Goal: Information Seeking & Learning: Learn about a topic

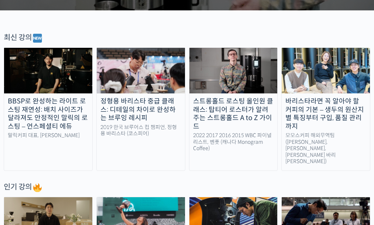
scroll to position [247, 0]
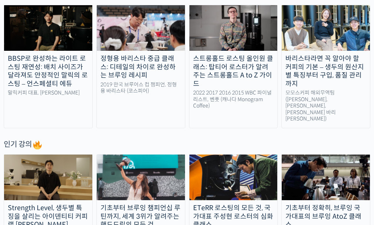
click at [352, 69] on div "바리스타라면 꼭 알아야 할 커피의 기본 – 생두의 원산지별 특징부터 구입, 품질 관리까지" at bounding box center [326, 71] width 88 height 33
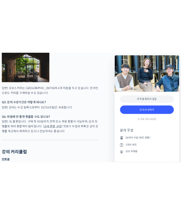
scroll to position [3367, 0]
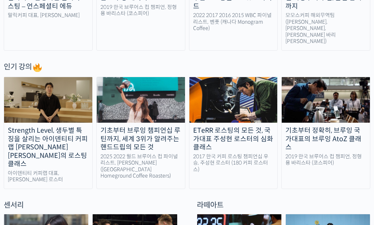
scroll to position [346, 0]
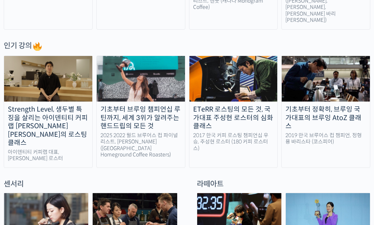
click at [324, 105] on div "기초부터 정확히, 브루잉 국가대표의 브루잉 AtoZ 클래스" at bounding box center [326, 117] width 88 height 25
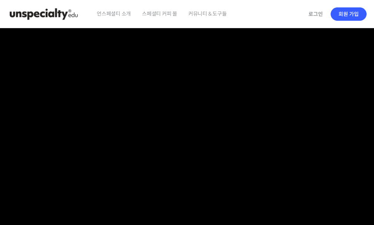
checkbox input "true"
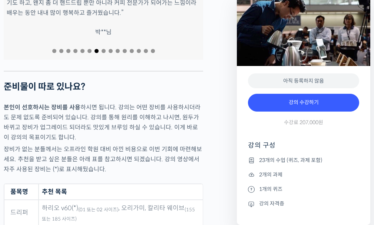
scroll to position [3364, 0]
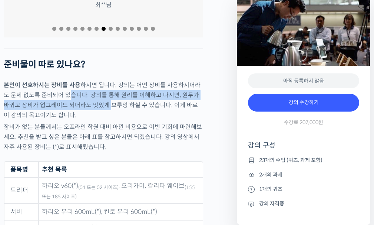
drag, startPoint x: 64, startPoint y: 89, endPoint x: 102, endPoint y: 96, distance: 38.4
click at [100, 96] on p "본인이 선호하시는 장비를 사용 하시면 됩니다. 강의는 어떤 장비를 사용하시더라도 문제 없도록 준비되어 있습니다. 강의를 통해 원리를 이해하고 …" at bounding box center [104, 100] width 200 height 40
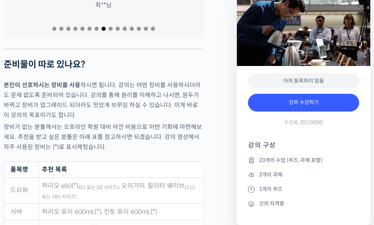
click at [102, 96] on p "본인이 선호하시는 장비를 사용 하시면 됩니다. 강의는 어떤 장비를 사용하시더라도 문제 없도록 준비되어 있습니다. 강의를 통해 원리를 이해하고 …" at bounding box center [104, 100] width 200 height 40
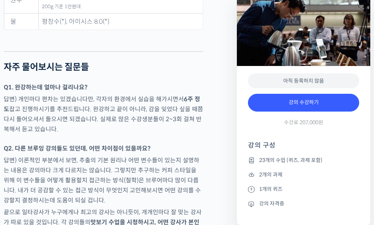
scroll to position [3760, 0]
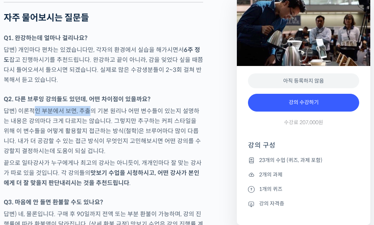
drag, startPoint x: 33, startPoint y: 101, endPoint x: 90, endPoint y: 101, distance: 57.1
click at [90, 106] on p "답변) 이론적인 부분에서 보면, 추출의 기본 원리나 어떤 변수들이 있는지 설명하는 내용은 강의마다 크게 다르지는 않습니다. 그렇지만 추구하는 …" at bounding box center [104, 131] width 200 height 50
click at [114, 106] on p "답변) 이론적인 부분에서 보면, 추출의 기본 원리나 어떤 변수들이 있는지 설명하는 내용은 강의마다 크게 다르지는 않습니다. 그렇지만 추구하는 …" at bounding box center [104, 131] width 200 height 50
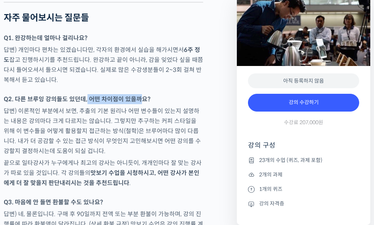
drag, startPoint x: 86, startPoint y: 87, endPoint x: 140, endPoint y: 87, distance: 53.8
click at [140, 95] on strong "Q2. 다른 브루잉 강의들도 있던데, 어떤 차이점이 있을까요?" at bounding box center [77, 99] width 147 height 8
click at [88, 106] on p "답변) 이론적인 부분에서 보면, 추출의 기본 원리나 어떤 변수들이 있는지 설명하는 내용은 강의마다 크게 다르지는 않습니다. 그렇지만 추구하는 …" at bounding box center [104, 131] width 200 height 50
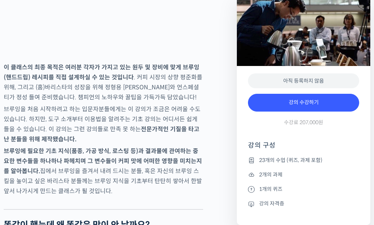
scroll to position [990, 0]
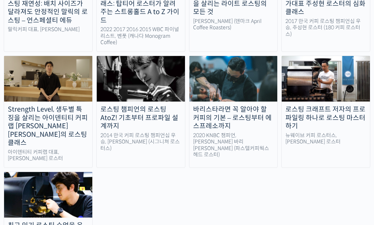
scroll to position [739, 0]
